Goal: Information Seeking & Learning: Learn about a topic

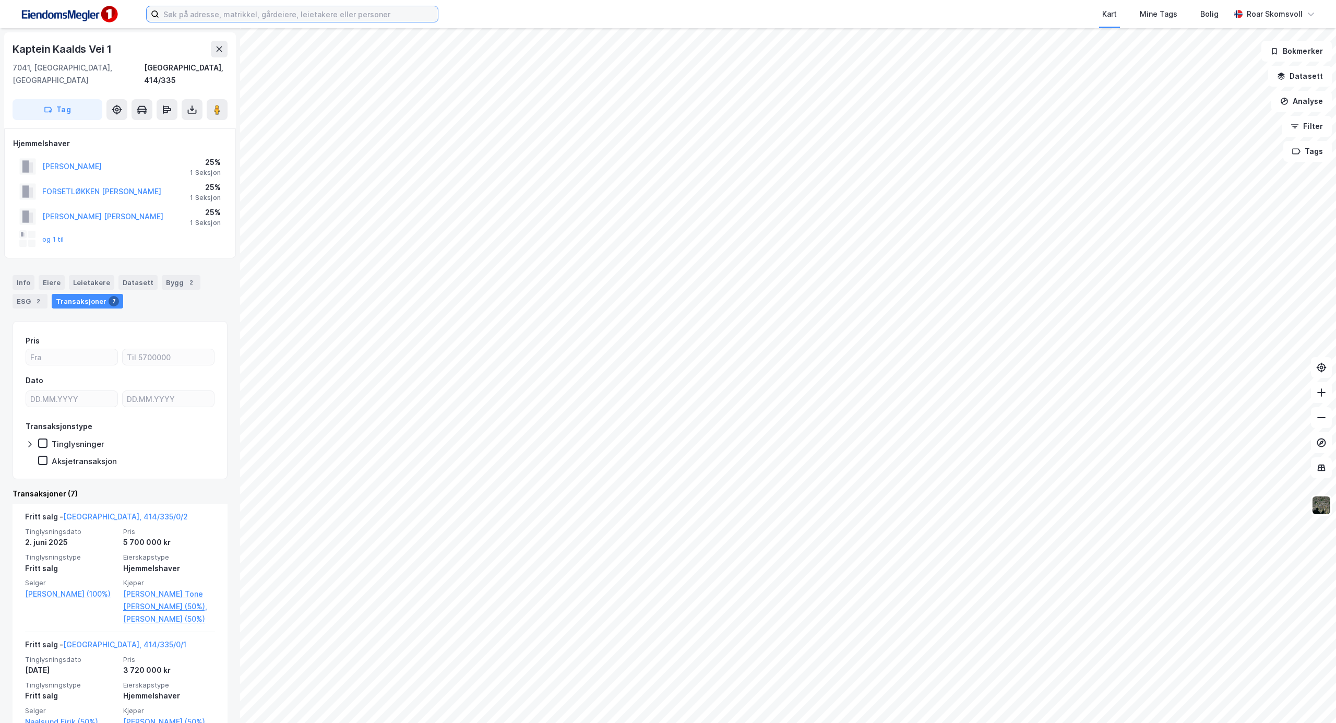
click at [187, 13] on input at bounding box center [298, 14] width 279 height 16
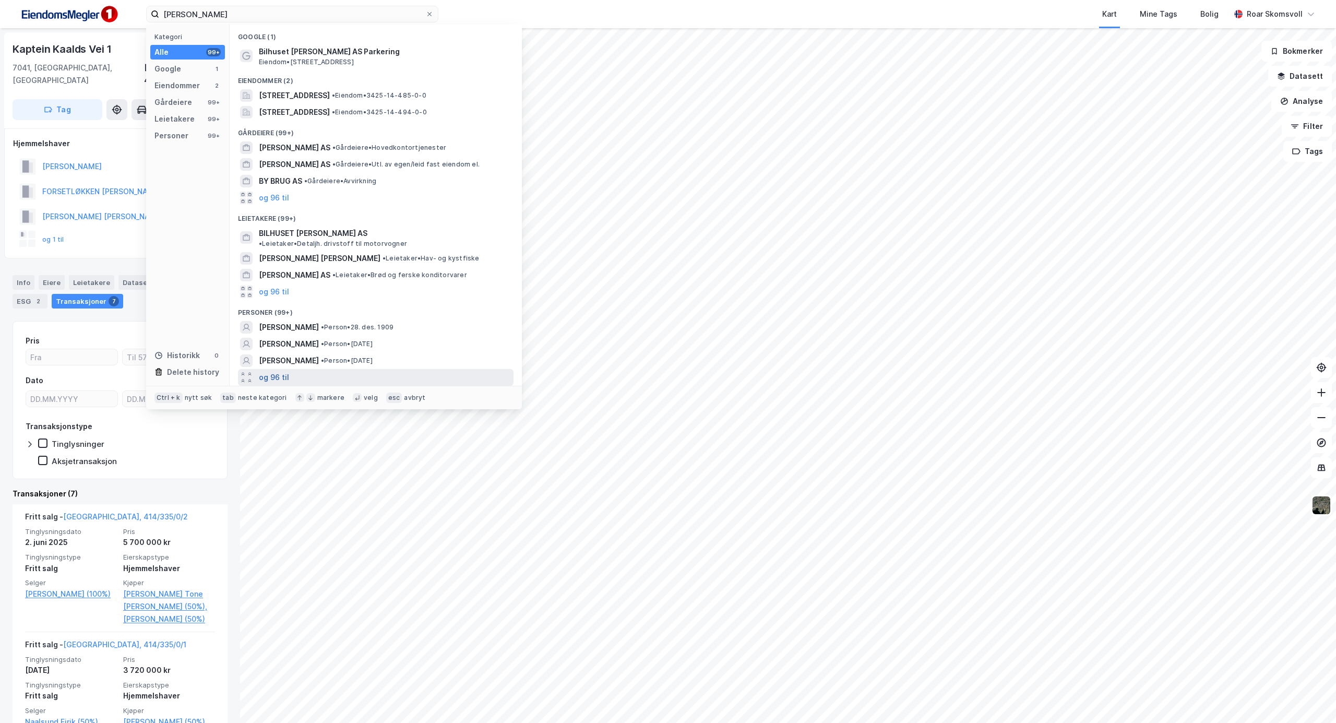
click at [268, 371] on button "og 96 til" at bounding box center [274, 377] width 30 height 13
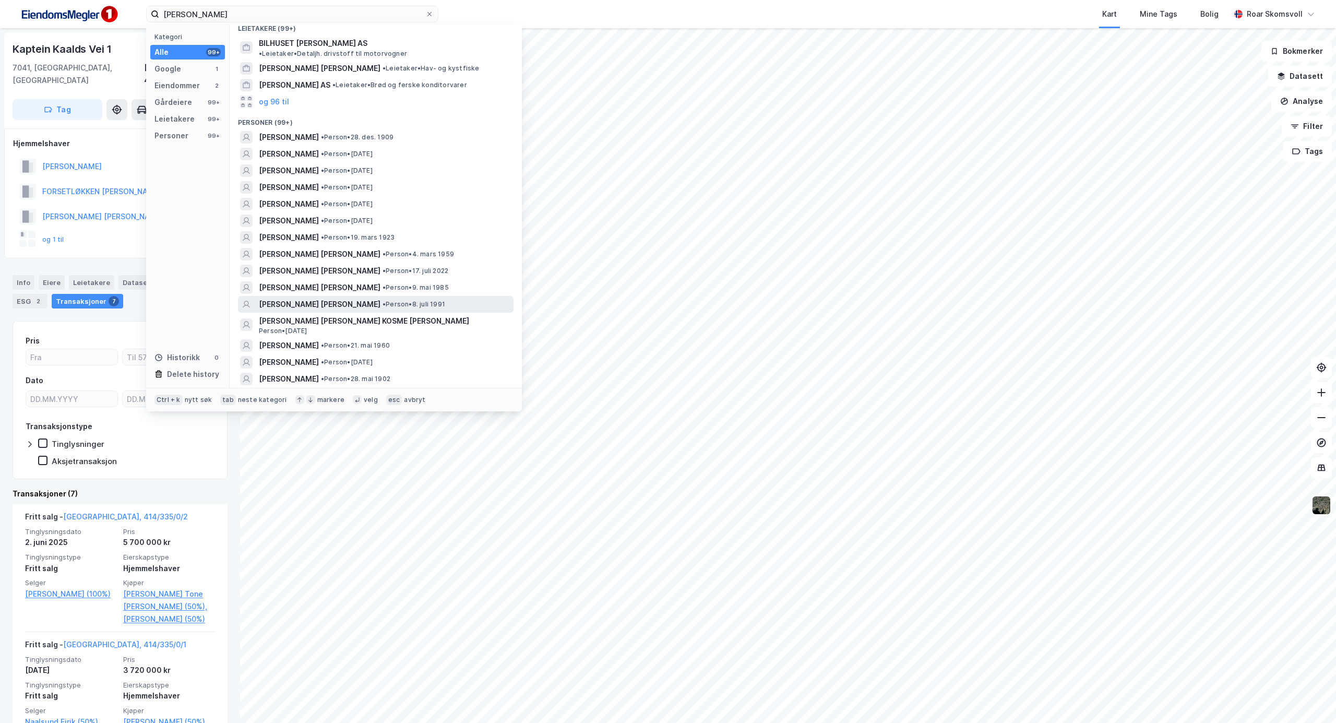
scroll to position [209, 0]
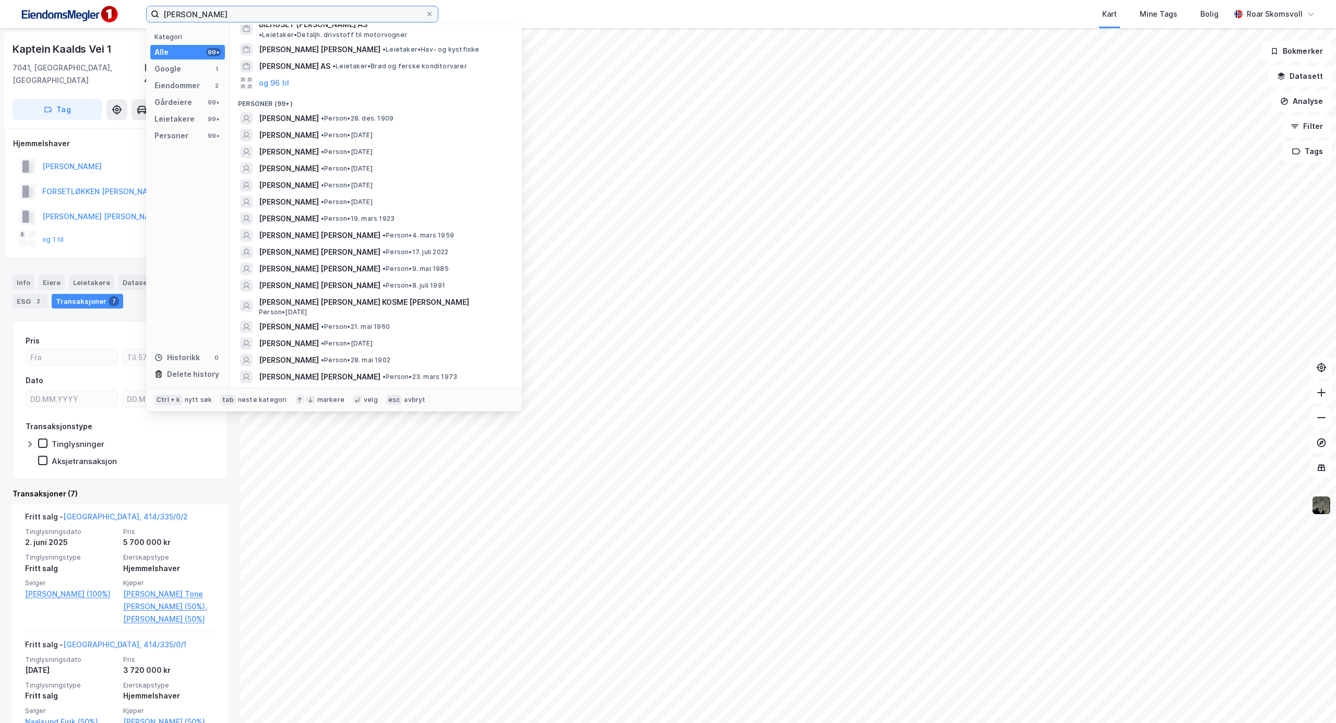
drag, startPoint x: 214, startPoint y: 15, endPoint x: 78, endPoint y: -20, distance: 140.1
click at [78, 0] on html "[PERSON_NAME] Kategori Alle 99+ Google 1 Eiendommer 2 Gårdeiere 99+ Leietakere …" at bounding box center [668, 361] width 1336 height 723
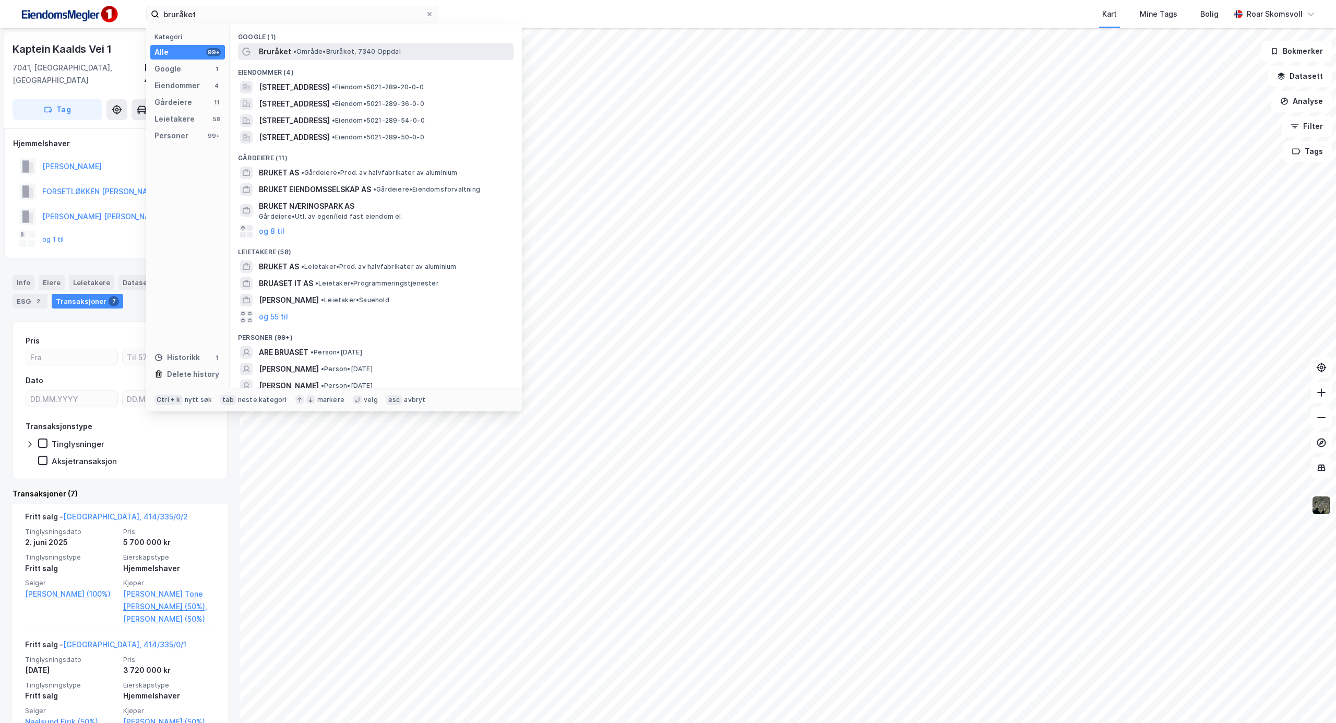
click at [294, 55] on span "• Område • [GEOGRAPHIC_DATA], 7340 Oppdal" at bounding box center [347, 51] width 108 height 8
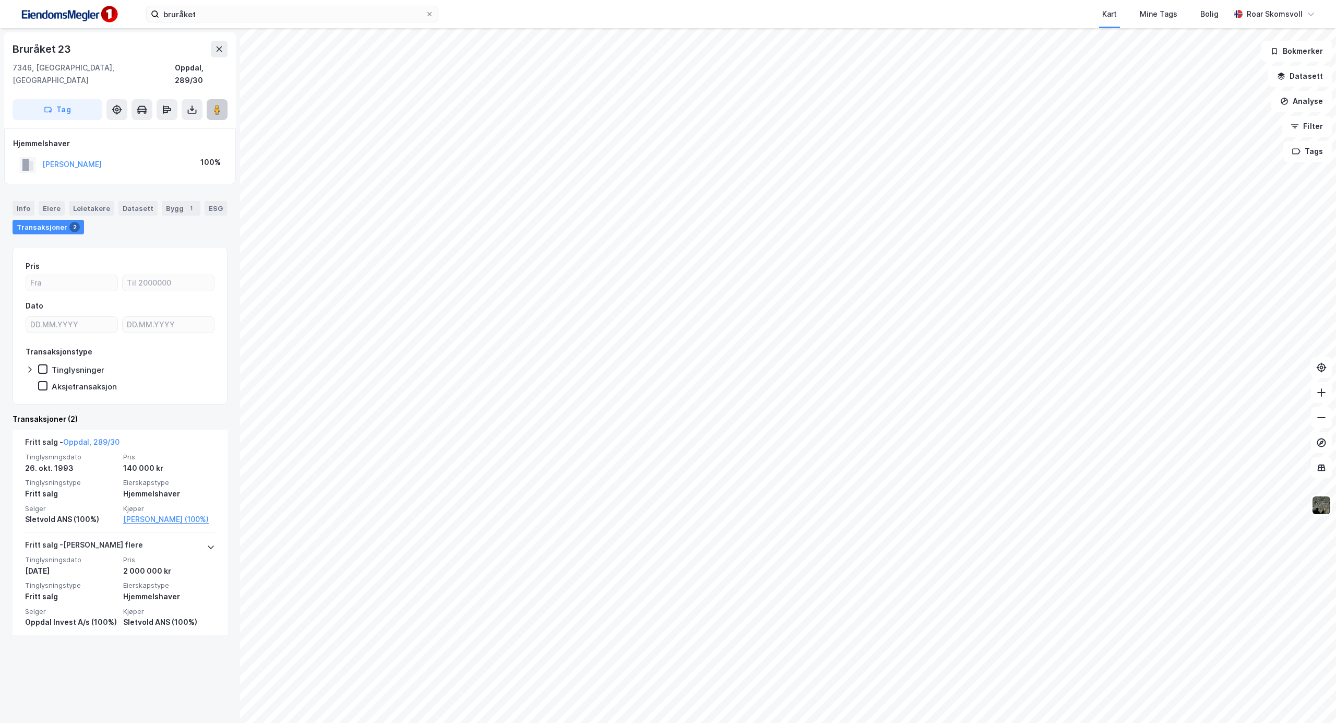
click at [220, 104] on icon at bounding box center [217, 109] width 10 height 10
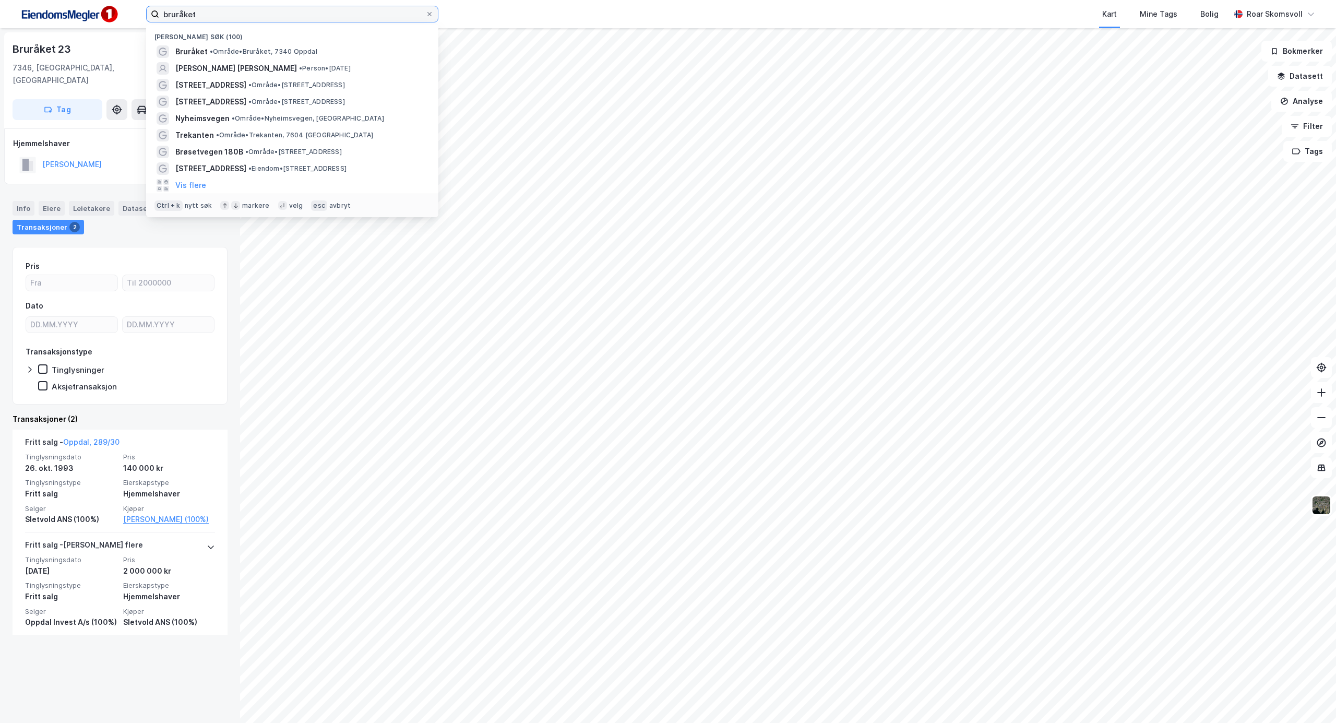
drag, startPoint x: 250, startPoint y: 15, endPoint x: 0, endPoint y: -21, distance: 253.0
click at [0, 0] on html "bruråket Nylige søk (100) Bruråket • Område • Bruråket, 7340 Oppdal [PERSON_NAM…" at bounding box center [668, 361] width 1336 height 723
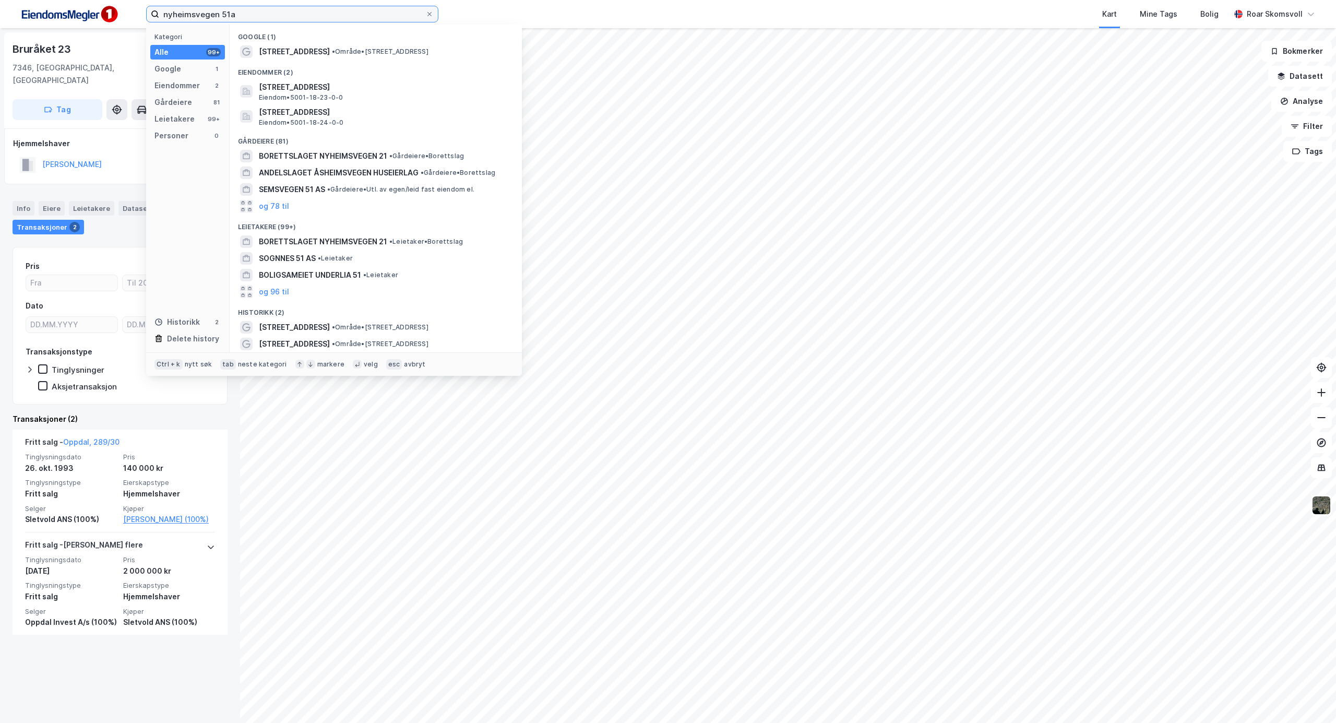
type input "nyheimsvegen 51a"
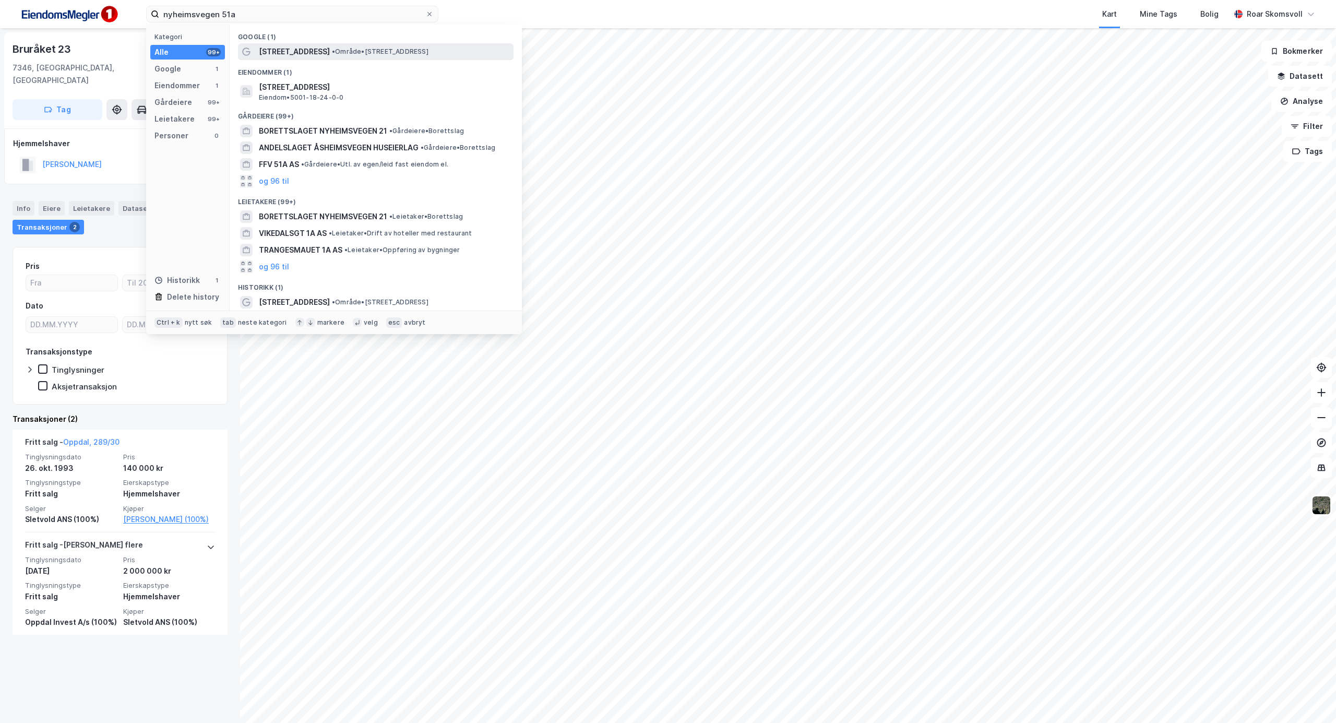
click at [312, 51] on span "[STREET_ADDRESS]" at bounding box center [294, 51] width 71 height 13
